Goal: Use online tool/utility: Use online tool/utility

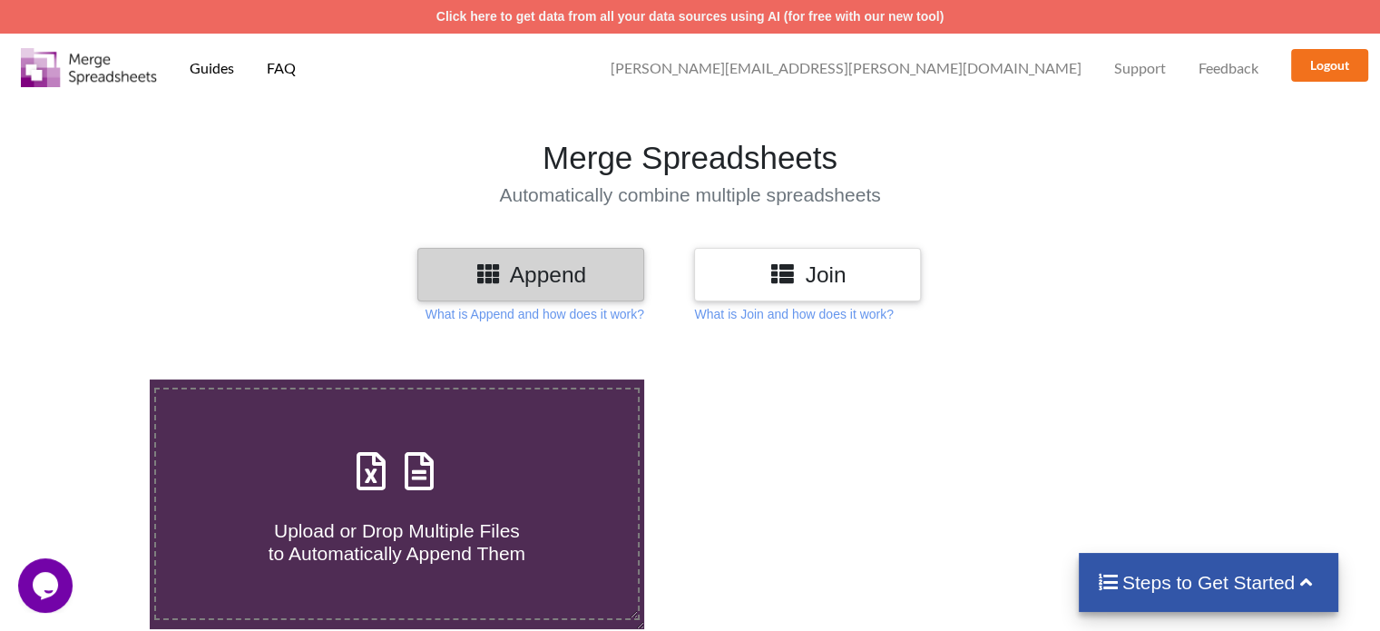
click at [496, 443] on div "Upload or Drop Multiple Files to Automatically Append Them" at bounding box center [396, 504] width 481 height 123
click at [94, 379] on input "Upload or Drop Multiple Files to Automatically Append Them" at bounding box center [94, 379] width 0 height 0
type input "C:\fakepath\Excel (11).xls"
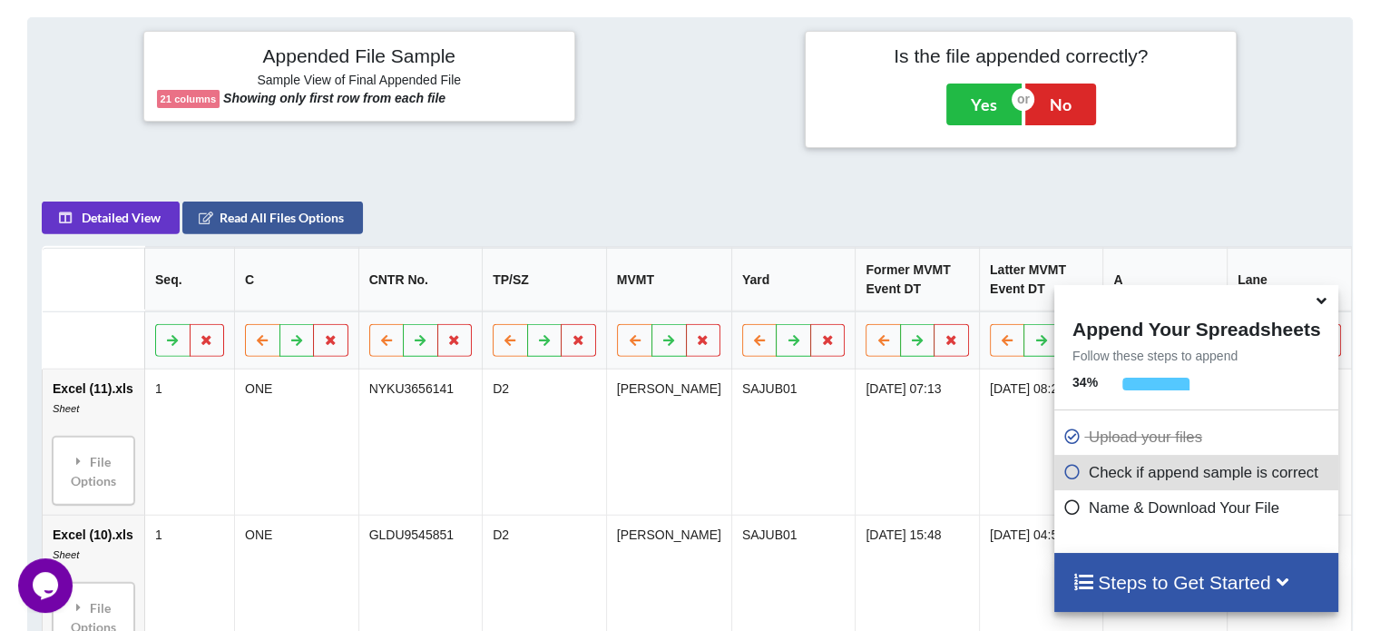
scroll to position [716, 0]
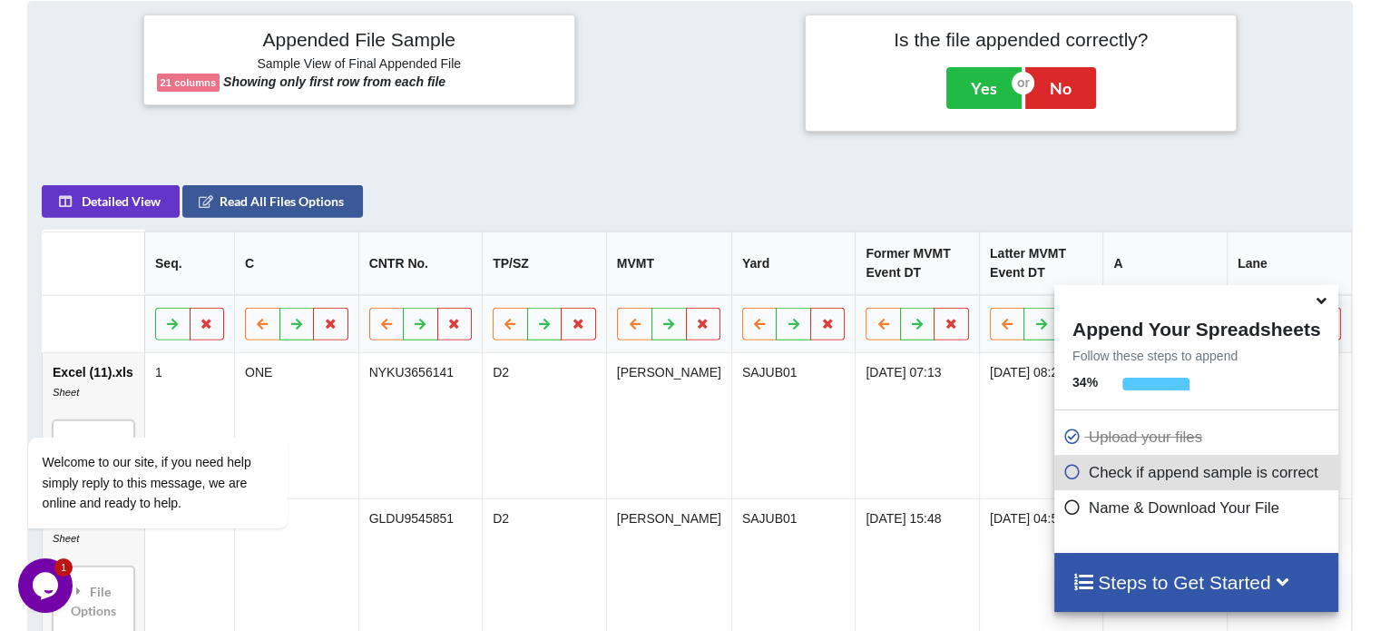
click at [1220, 571] on h4 "Steps to Get Started" at bounding box center [1197, 582] width 248 height 23
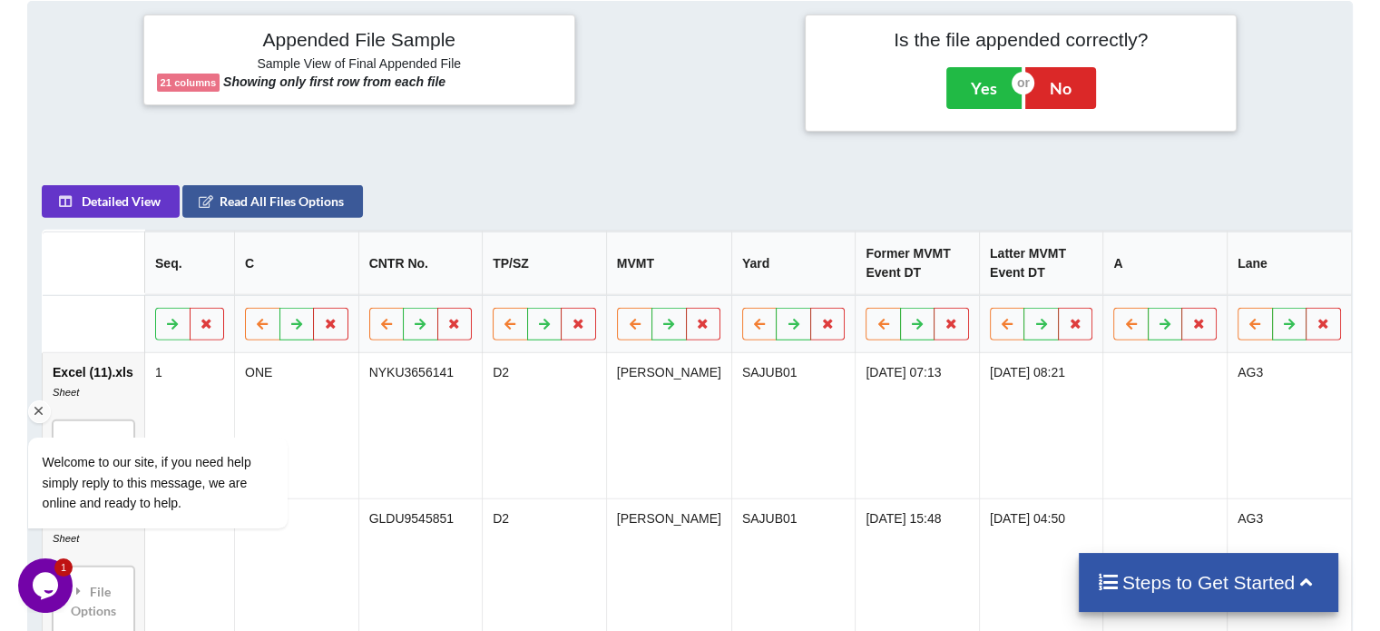
click at [33, 409] on icon "Chat attention grabber" at bounding box center [39, 411] width 16 height 16
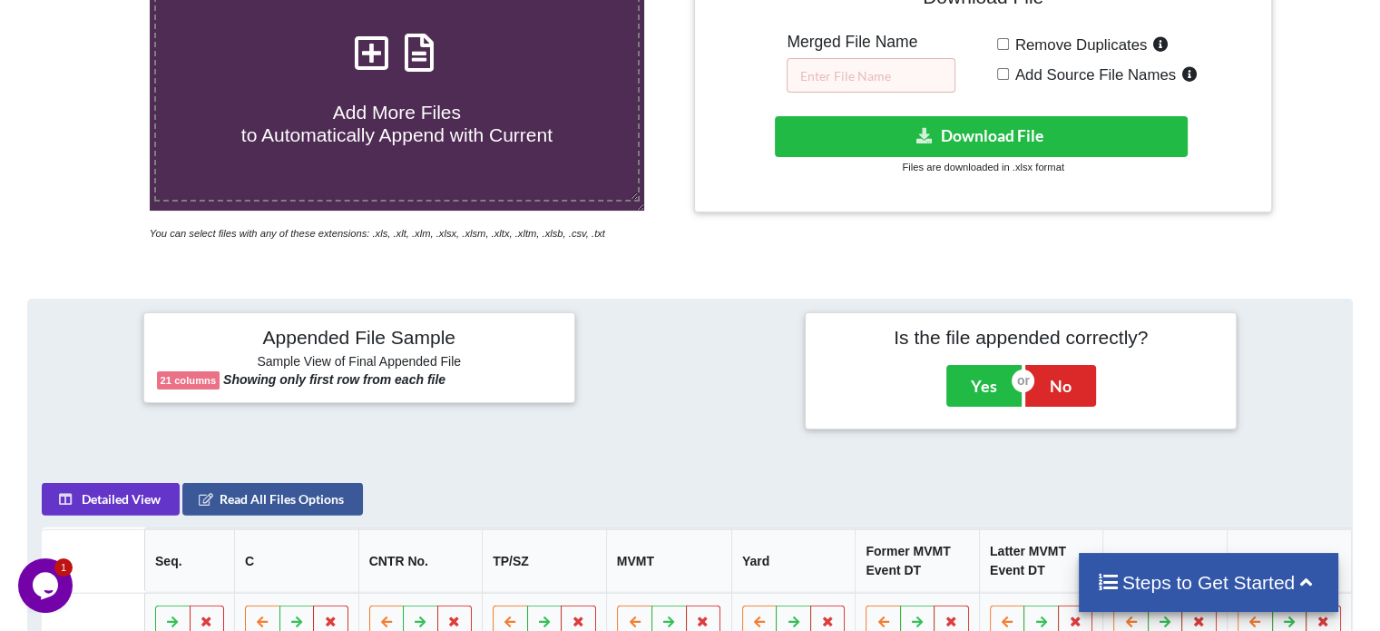
scroll to position [438, 0]
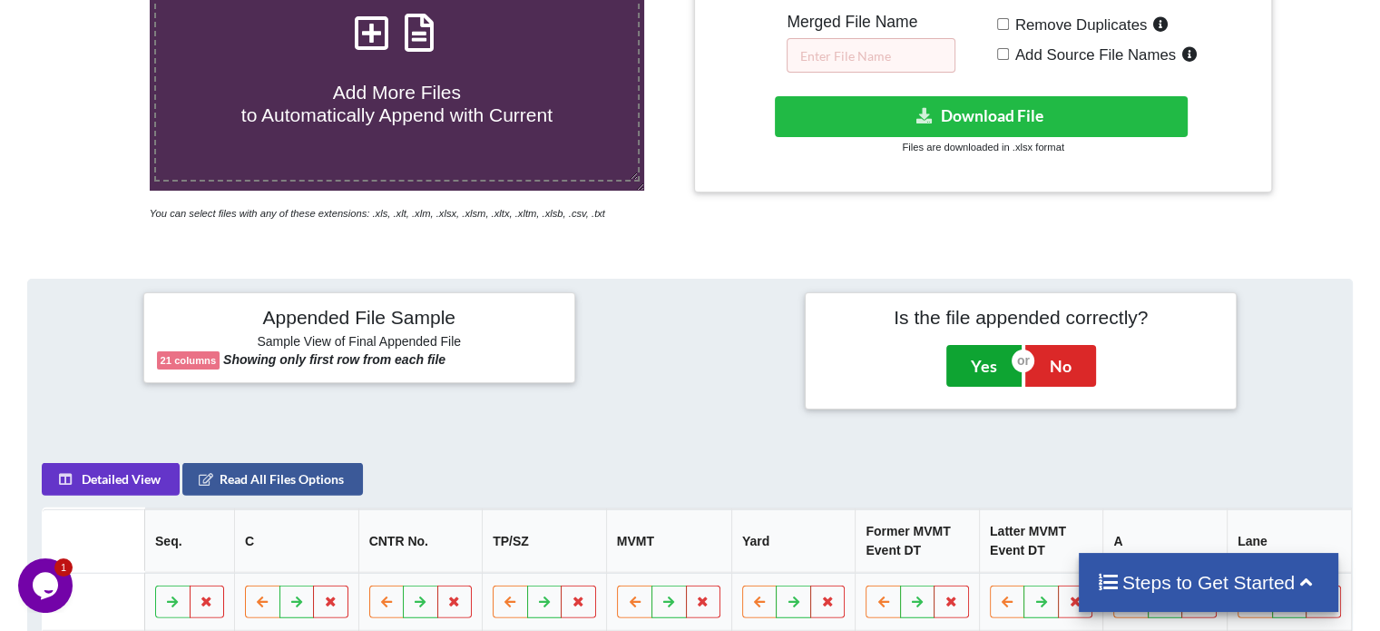
click at [982, 355] on button "Yes" at bounding box center [984, 366] width 75 height 42
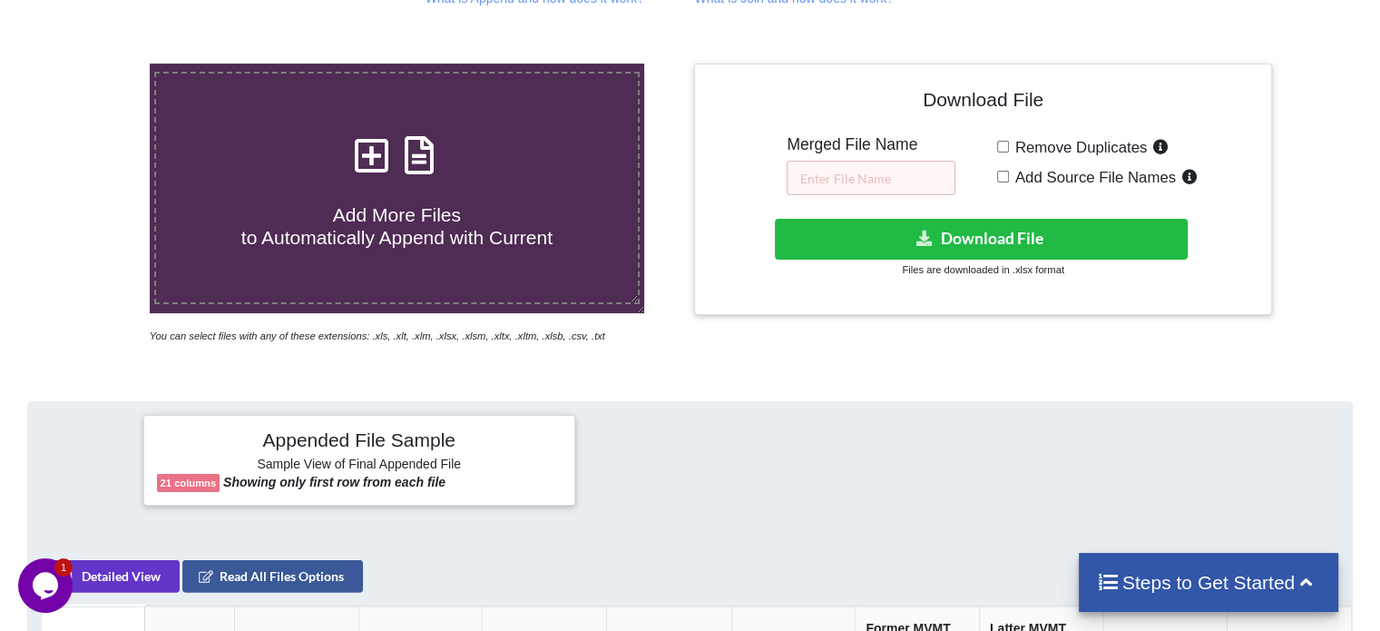
scroll to position [318, 0]
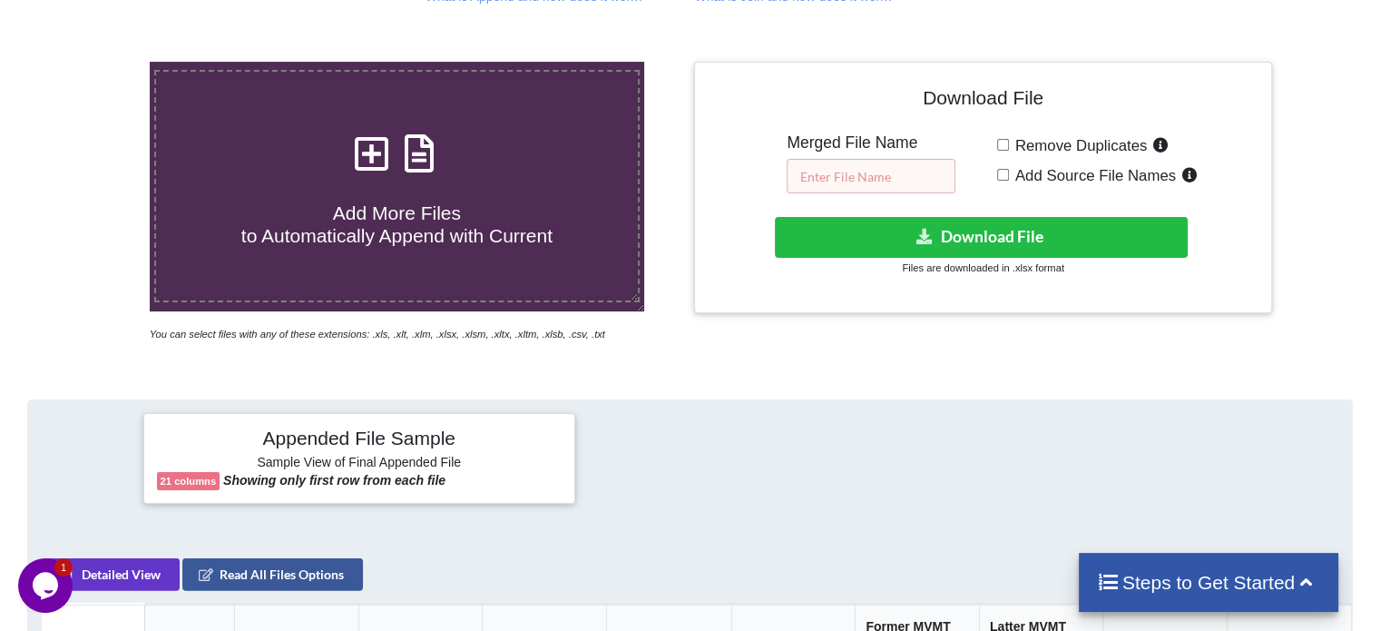
click at [897, 170] on input "text" at bounding box center [871, 176] width 169 height 34
type input "Jubail Export 2024"
click at [1003, 174] on input "Add Source File Names" at bounding box center [1003, 175] width 12 height 12
checkbox input "true"
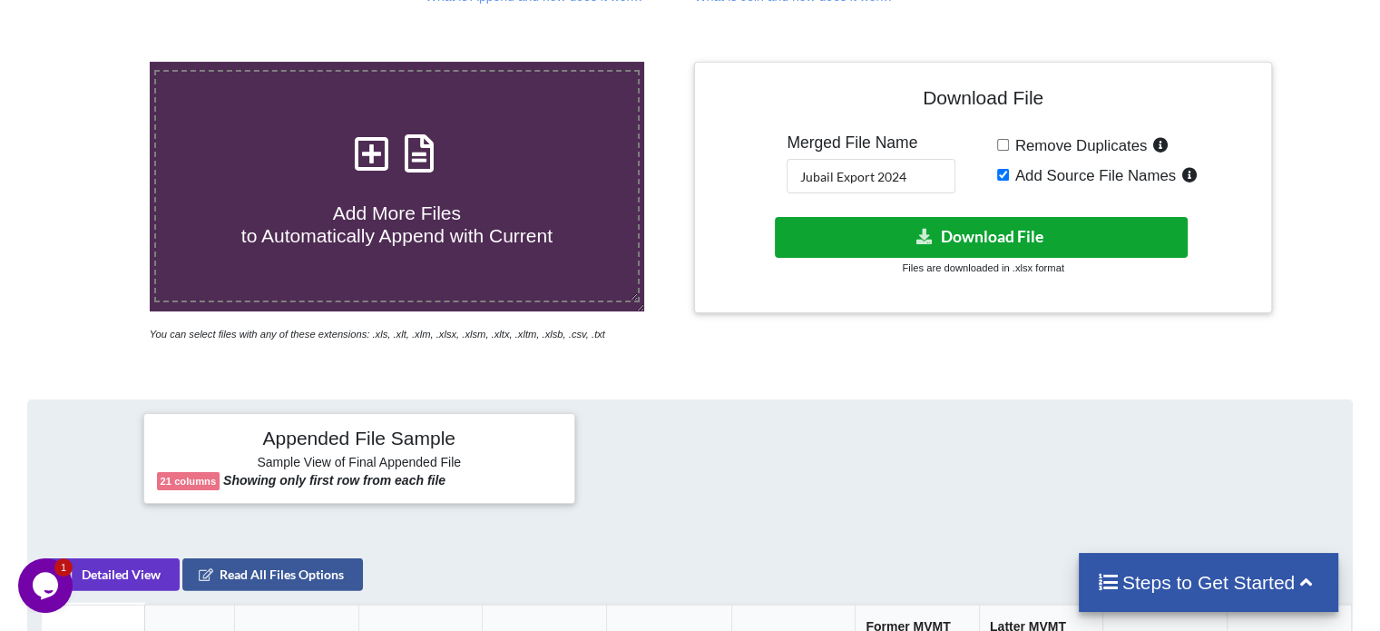
click at [975, 228] on button "Download File" at bounding box center [981, 237] width 413 height 41
